Goal: Find specific page/section: Find specific page/section

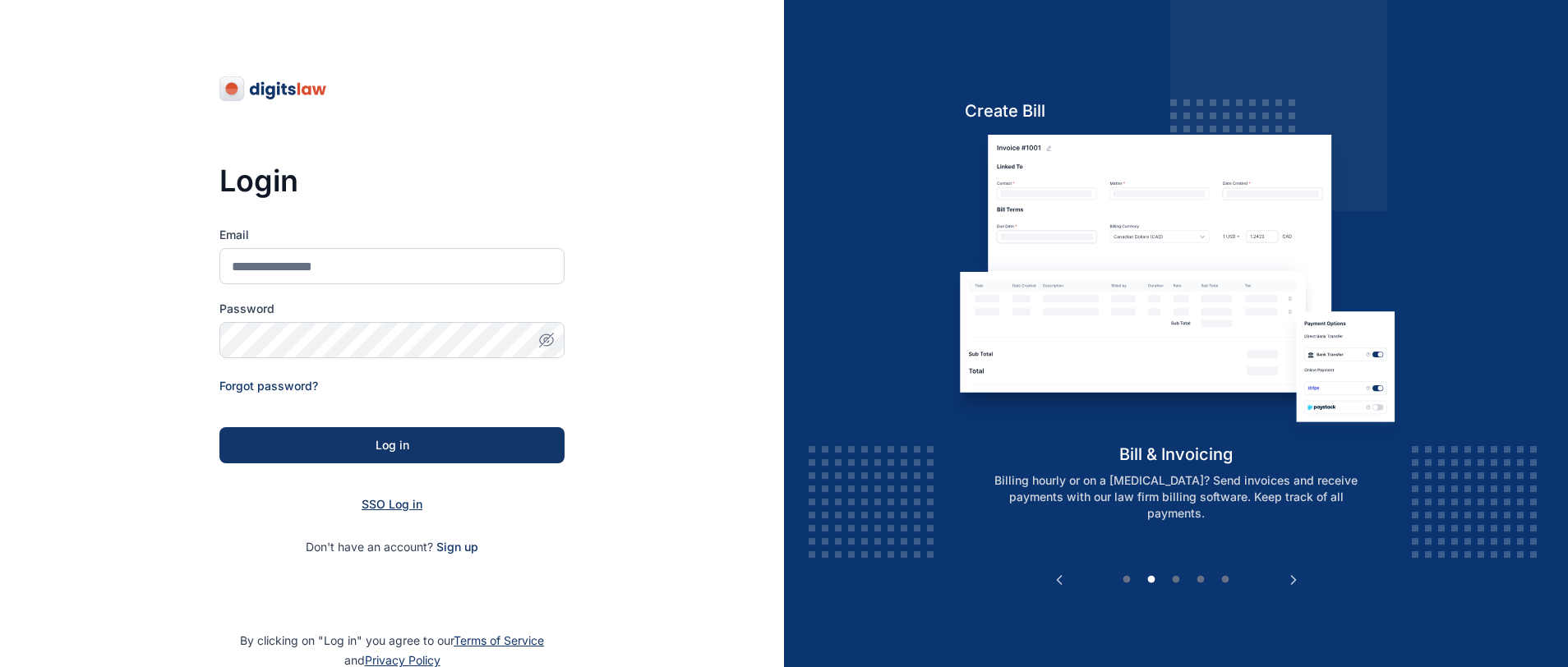
click at [376, 508] on span "SSO Log in" at bounding box center [392, 504] width 61 height 14
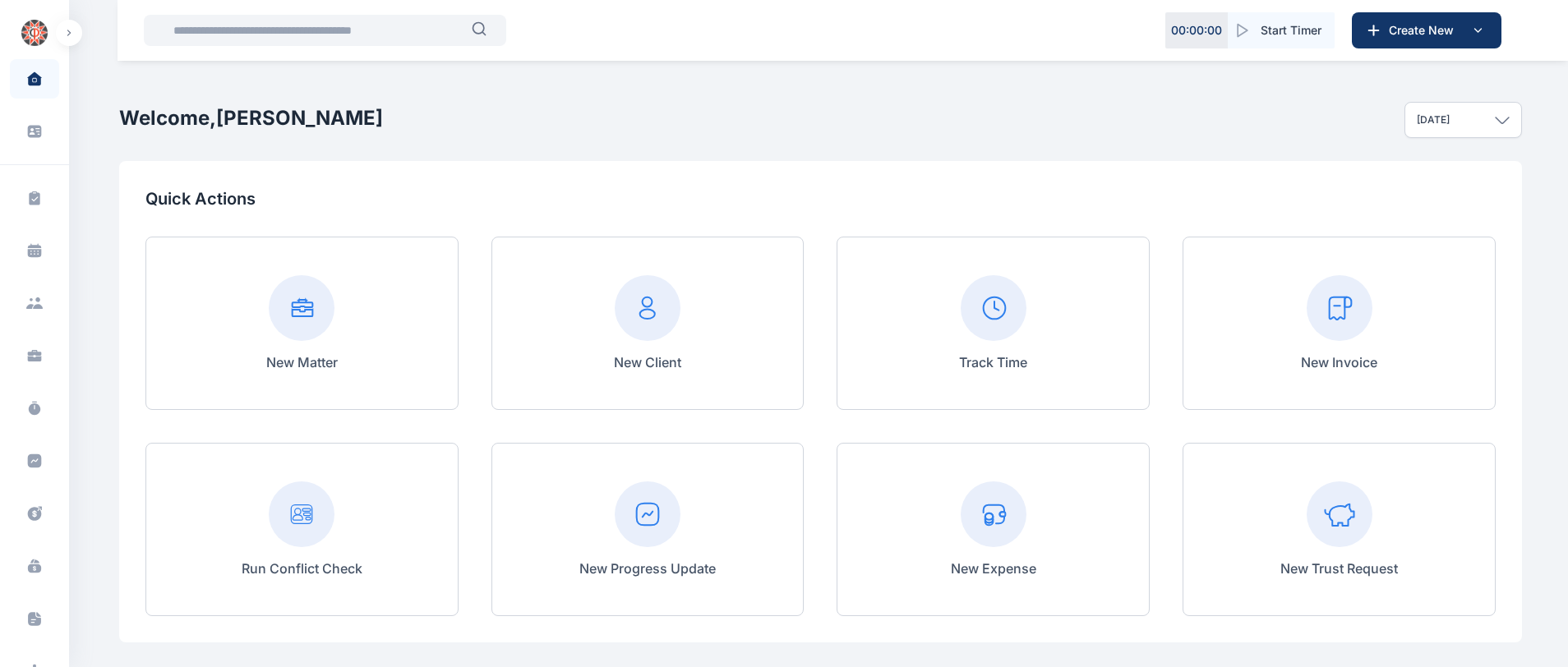
click at [348, 40] on input "text" at bounding box center [318, 31] width 308 height 33
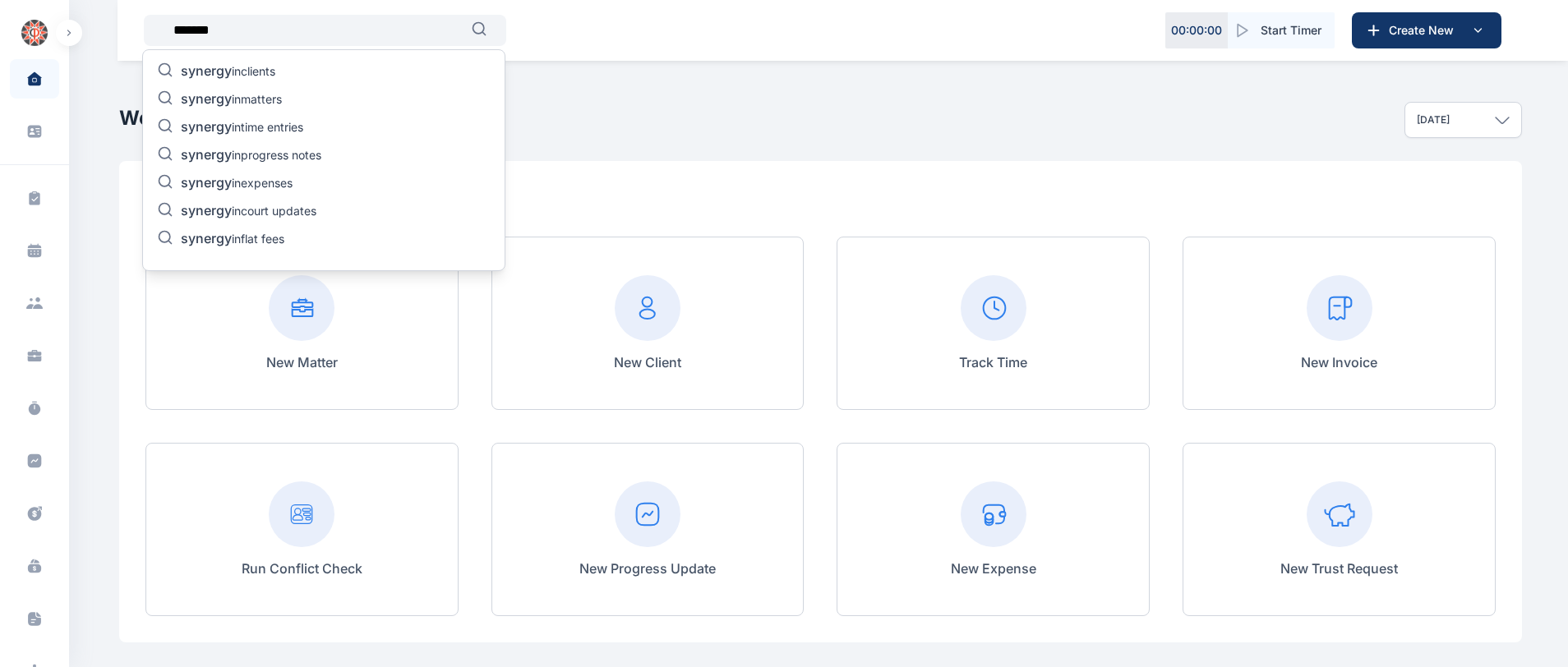
type input "*******"
click at [262, 64] on p "synergy in clients" at bounding box center [228, 73] width 95 height 20
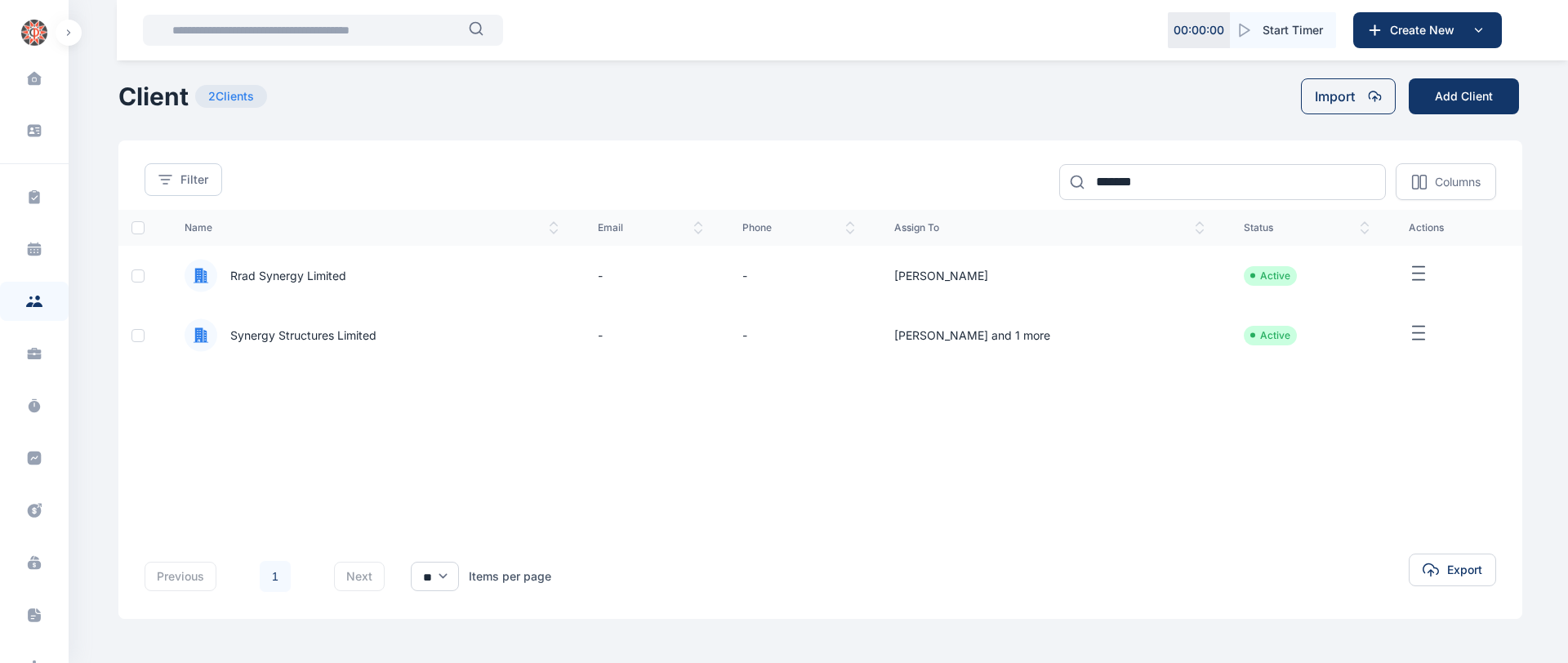
click at [312, 325] on span "Synergy Structures Limited" at bounding box center [371, 335] width 374 height 34
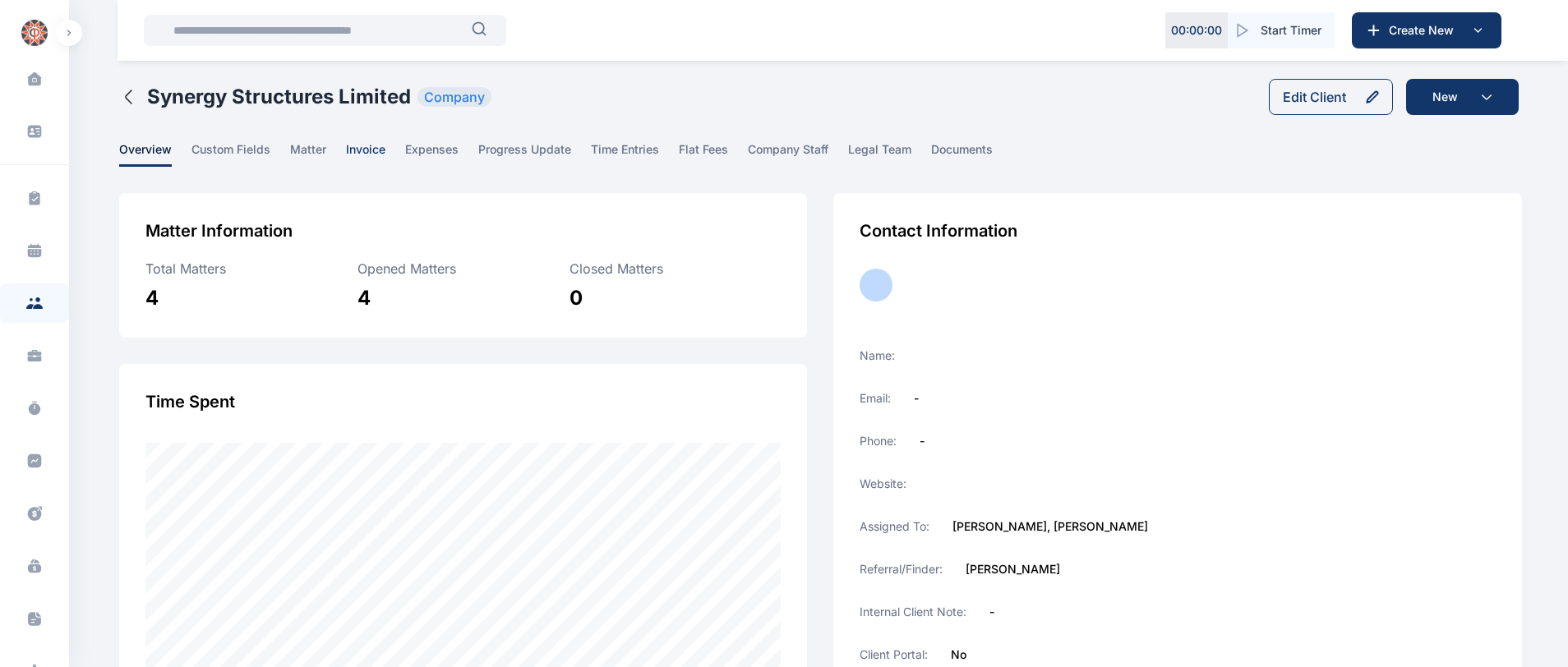
click at [377, 154] on span "invoice" at bounding box center [366, 153] width 40 height 26
